Goal: Complete application form

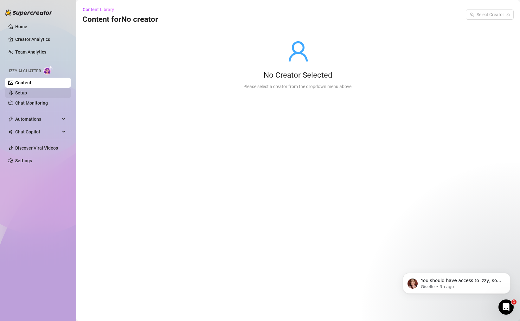
click at [27, 92] on link "Setup" at bounding box center [21, 92] width 12 height 5
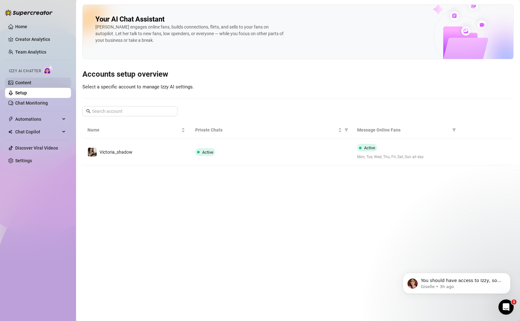
click at [31, 82] on link "Content" at bounding box center [23, 82] width 16 height 5
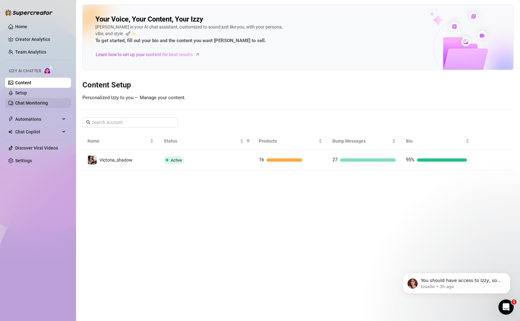
click at [30, 103] on link "Chat Monitoring" at bounding box center [31, 102] width 33 height 5
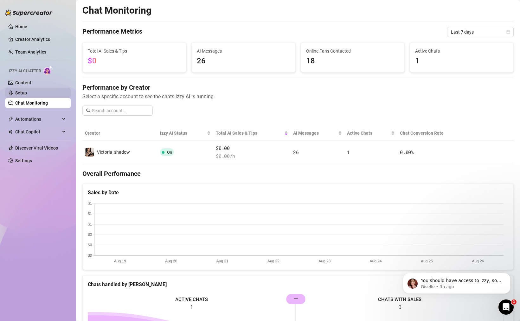
click at [27, 95] on link "Setup" at bounding box center [21, 92] width 12 height 5
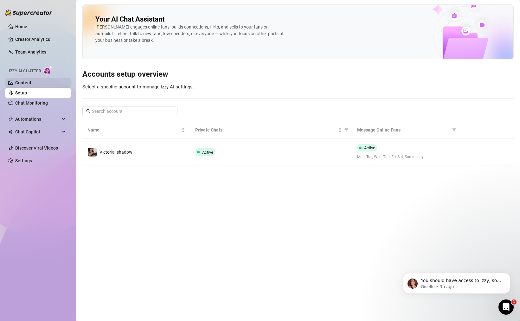
click at [31, 85] on link "Content" at bounding box center [23, 82] width 16 height 5
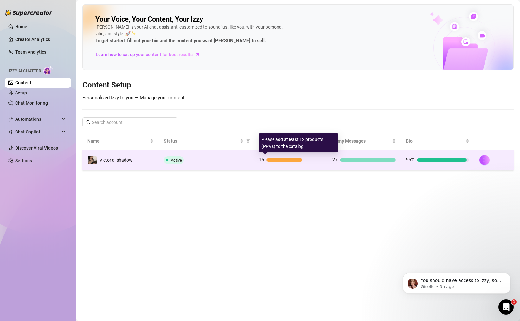
click at [278, 158] on div "16" at bounding box center [290, 160] width 63 height 8
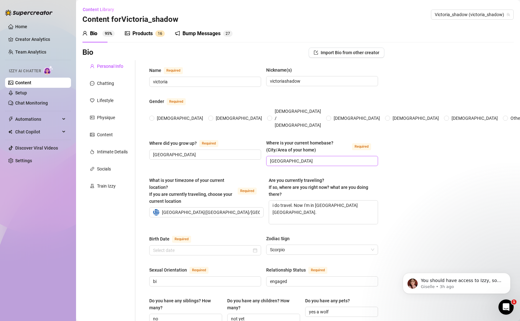
radio input "true"
type input "[DATE]"
click at [111, 85] on div "Chatting" at bounding box center [105, 83] width 17 height 7
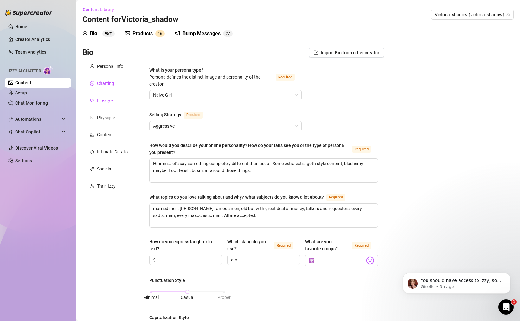
click at [98, 101] on div "Lifestyle" at bounding box center [105, 100] width 16 height 7
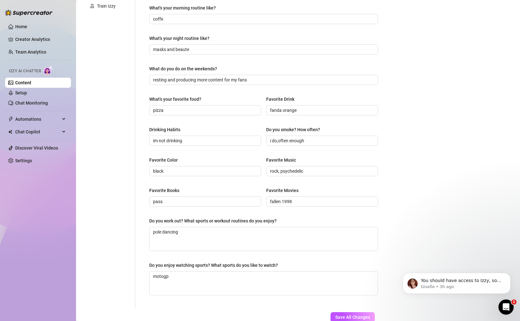
scroll to position [40, 0]
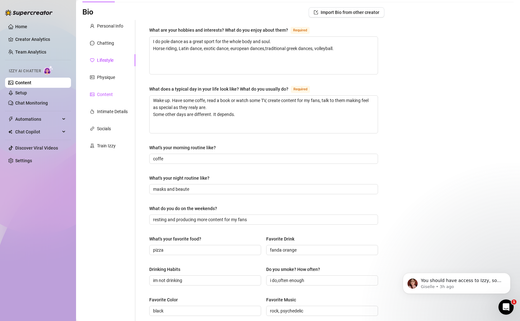
click at [106, 95] on div "Content" at bounding box center [105, 94] width 16 height 7
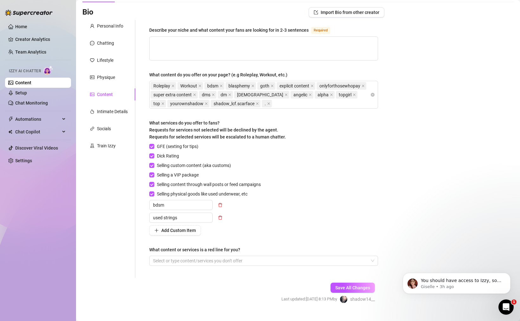
click at [102, 119] on div "Personal Info Chatting Lifestyle Physique Content Intimate Details Socials Trai…" at bounding box center [108, 149] width 53 height 258
click at [106, 110] on div "Intimate Details" at bounding box center [112, 111] width 31 height 7
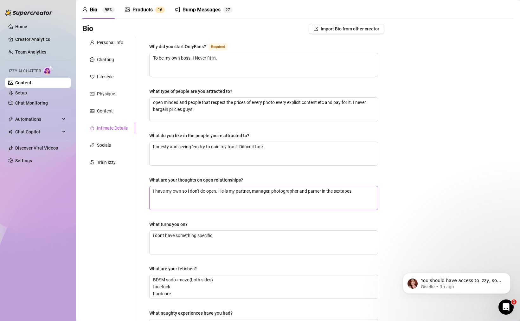
scroll to position [0, 0]
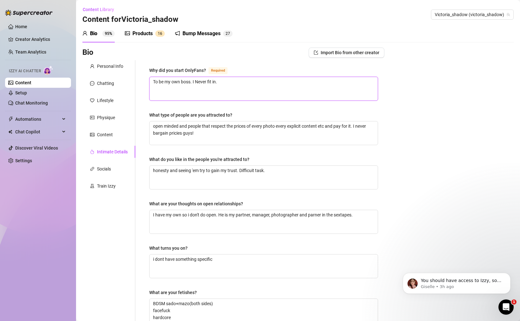
click at [245, 98] on textarea "To be my own boss. I Never fit in." at bounding box center [264, 88] width 228 height 23
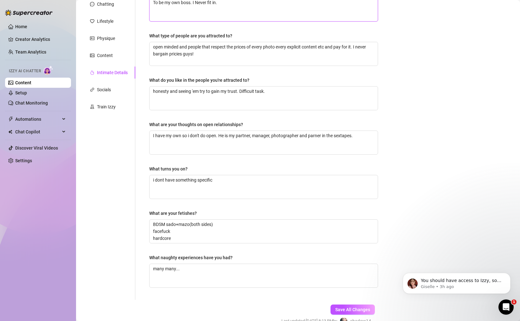
scroll to position [113, 0]
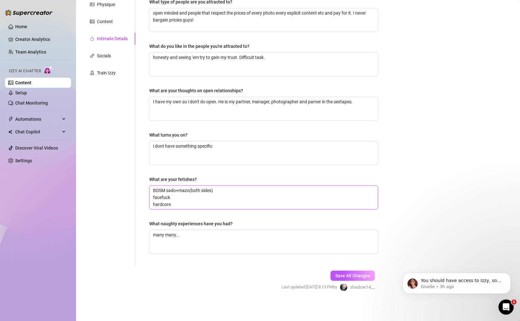
click at [241, 206] on textarea "BDSM sado+mazo(both sides) facefuck hardcore" at bounding box center [264, 197] width 228 height 23
click at [238, 198] on textarea "BDSM sado+mazo(both sides) facefuck hardcore" at bounding box center [264, 197] width 228 height 23
click at [238, 197] on textarea "BDSM sado+mazo(both sides) facefuck hardcore" at bounding box center [264, 197] width 228 height 23
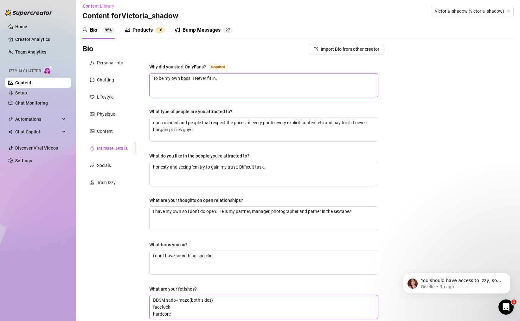
scroll to position [0, 0]
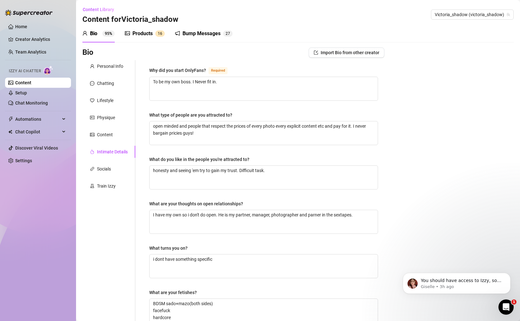
click at [109, 181] on div "Train Izzy" at bounding box center [108, 186] width 53 height 12
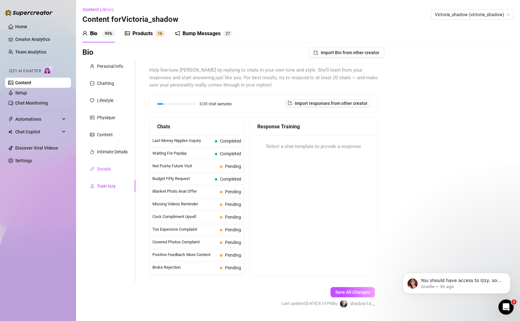
click at [108, 172] on div "Socials" at bounding box center [104, 168] width 14 height 7
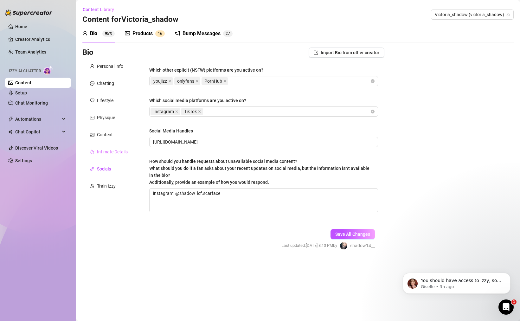
click at [110, 156] on div "Intimate Details" at bounding box center [108, 152] width 53 height 12
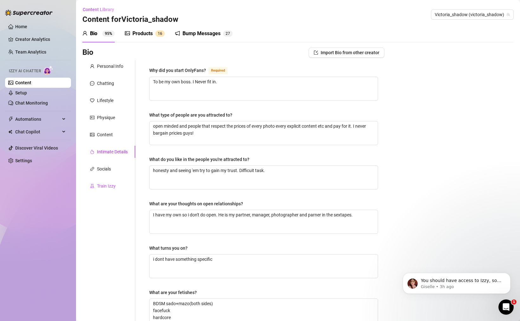
click at [103, 188] on div "Train Izzy" at bounding box center [106, 186] width 19 height 7
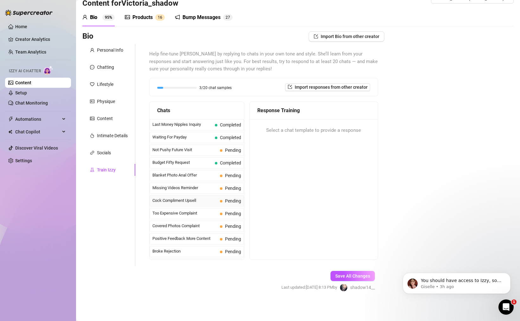
scroll to position [16, 0]
click at [192, 161] on span "Budget Fifty Request" at bounding box center [182, 162] width 60 height 6
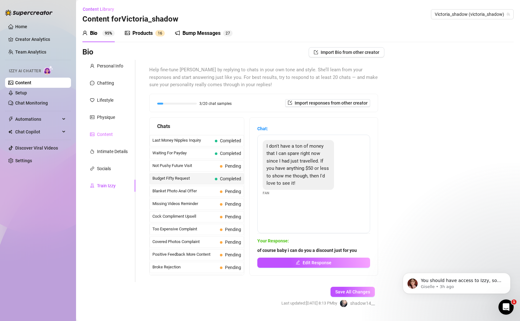
scroll to position [0, 0]
